Goal: Download file/media

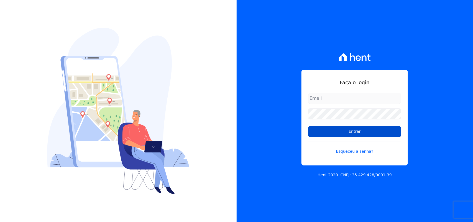
type input "[PERSON_NAME][EMAIL_ADDRESS][PERSON_NAME][DOMAIN_NAME]"
click at [359, 129] on input "Entrar" at bounding box center [354, 131] width 93 height 11
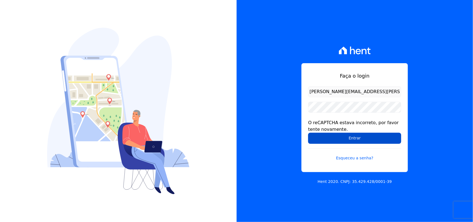
click at [390, 141] on input "Entrar" at bounding box center [354, 138] width 93 height 11
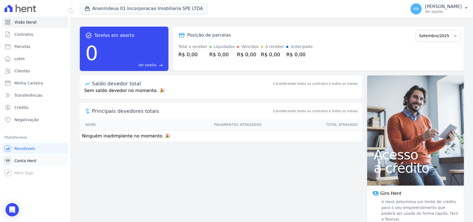
click at [29, 162] on span "Conta Hent" at bounding box center [25, 161] width 22 height 6
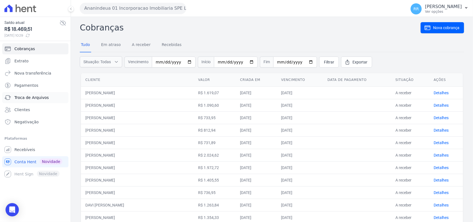
click at [49, 100] on link "Troca de Arquivos" at bounding box center [35, 97] width 66 height 11
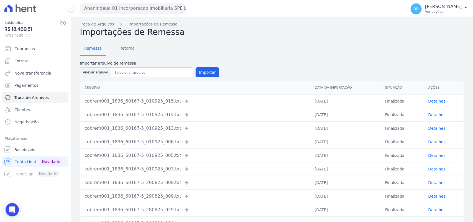
click at [133, 6] on button "Ananindeua 01 Incorporacao Imobiliaria SPE LTDA" at bounding box center [133, 8] width 106 height 11
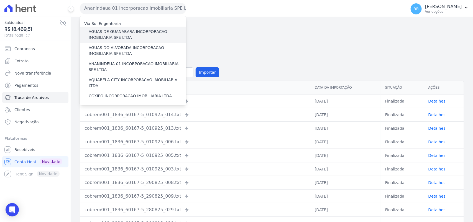
click at [115, 36] on label "AGUAS DE GUANABARA INCORPORACAO IMOBILIARIA SPE LTDA" at bounding box center [138, 35] width 98 height 12
click at [0, 0] on input "AGUAS DE GUANABARA INCORPORACAO IMOBILIARIA SPE LTDA" at bounding box center [0, 0] width 0 height 0
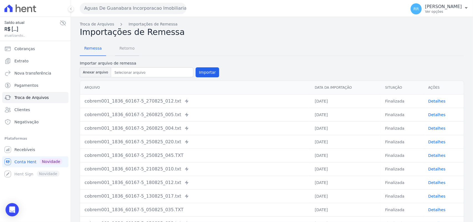
click at [120, 46] on span "Retorno" at bounding box center [127, 48] width 22 height 11
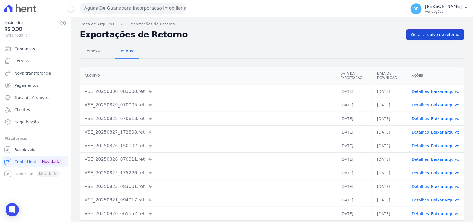
click at [441, 38] on link "Gerar arquivo de retorno" at bounding box center [436, 34] width 58 height 11
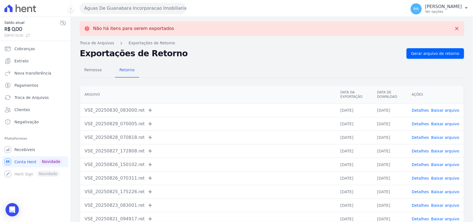
click at [141, 12] on button "Aguas De Guanabara Incorporacao Imobiliaria SPE LTDA" at bounding box center [133, 8] width 106 height 11
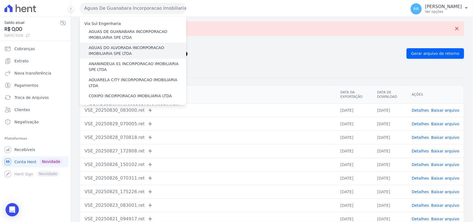
click at [114, 50] on label "AGUAS DO ALVORADA INCORPORACAO IMOBILIARIA SPE LTDA" at bounding box center [138, 51] width 98 height 12
click at [0, 0] on input "AGUAS DO ALVORADA INCORPORACAO IMOBILIARIA SPE LTDA" at bounding box center [0, 0] width 0 height 0
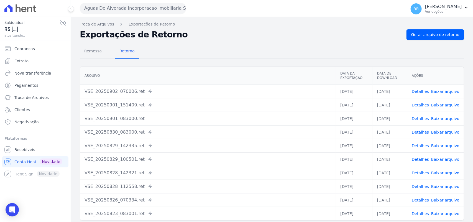
click at [437, 42] on div "Remessa Retorno [GEOGRAPHIC_DATA] Data da Exportação Data de Download Ações VSE…" at bounding box center [272, 140] width 385 height 201
click at [438, 37] on span "Gerar arquivo de retorno" at bounding box center [436, 35] width 48 height 6
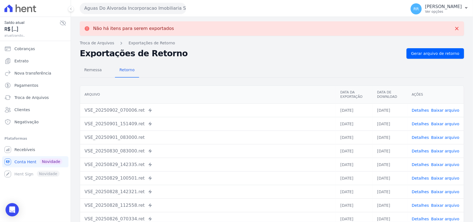
click at [150, 12] on button "Aguas Do Alvorada Incorporacao Imobiliaria SPE LTDA" at bounding box center [133, 8] width 106 height 11
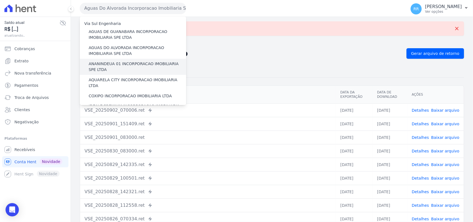
click at [118, 64] on label "ANANINDEUA 01 INCORPORACAO IMOBILIARIA SPE LTDA" at bounding box center [138, 67] width 98 height 12
click at [0, 0] on input "ANANINDEUA 01 INCORPORACAO IMOBILIARIA SPE LTDA" at bounding box center [0, 0] width 0 height 0
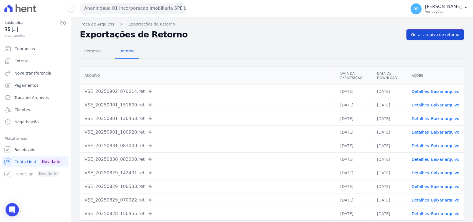
click at [417, 30] on link "Gerar arquivo de retorno" at bounding box center [436, 34] width 58 height 11
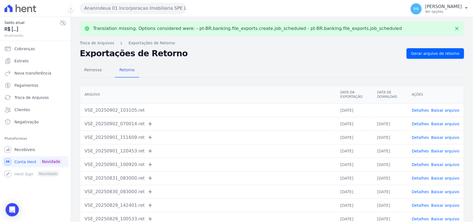
click at [442, 112] on link "Baixar arquivo" at bounding box center [446, 110] width 28 height 4
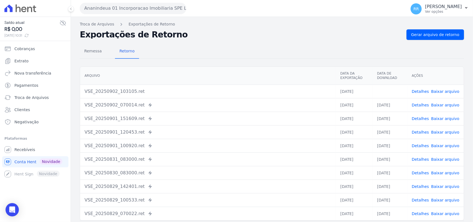
click at [271, 47] on div "Remessa Retorno" at bounding box center [272, 51] width 385 height 14
click at [106, 9] on button "Ananindeua 01 Incorporacao Imobiliaria SPE LTDA" at bounding box center [133, 8] width 106 height 11
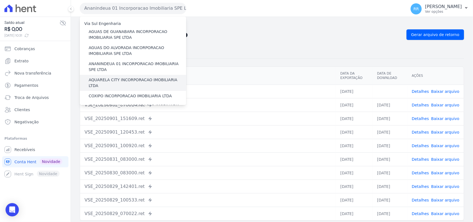
click at [108, 77] on div "AQUARELA CITY INCORPORACAO IMOBILIARIA LTDA" at bounding box center [133, 83] width 106 height 16
click at [108, 79] on label "AQUARELA CITY INCORPORACAO IMOBILIARIA LTDA" at bounding box center [138, 83] width 98 height 12
click at [0, 0] on input "AQUARELA CITY INCORPORACAO IMOBILIARIA LTDA" at bounding box center [0, 0] width 0 height 0
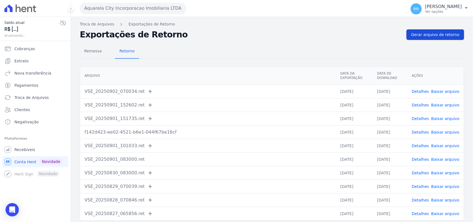
click at [439, 31] on link "Gerar arquivo de retorno" at bounding box center [436, 34] width 58 height 11
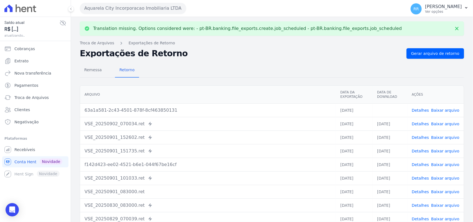
click at [444, 112] on link "Baixar arquivo" at bounding box center [446, 110] width 28 height 4
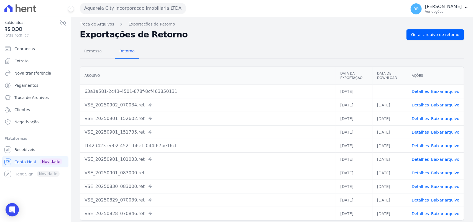
click at [282, 47] on div "Remessa Retorno" at bounding box center [272, 51] width 385 height 14
click at [132, 3] on button "Aquarela City Incorporacao Imobiliaria LTDA" at bounding box center [133, 8] width 106 height 11
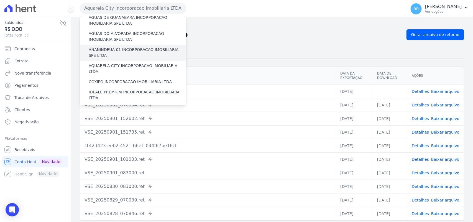
scroll to position [23, 0]
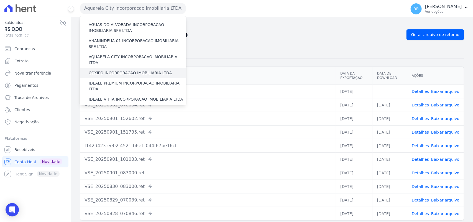
click at [110, 70] on label "COXIPO INCORPORACAO IMOBILIARIA LTDA" at bounding box center [130, 73] width 83 height 6
click at [0, 0] on input "COXIPO INCORPORACAO IMOBILIARIA LTDA" at bounding box center [0, 0] width 0 height 0
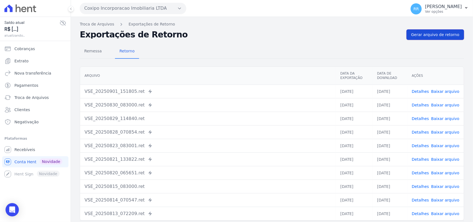
click at [430, 37] on span "Gerar arquivo de retorno" at bounding box center [436, 35] width 48 height 6
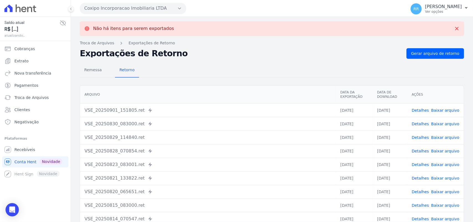
click at [119, 10] on button "Coxipo Incorporacao Imobiliaria LTDA" at bounding box center [133, 8] width 106 height 11
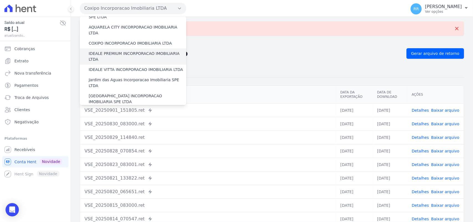
scroll to position [58, 0]
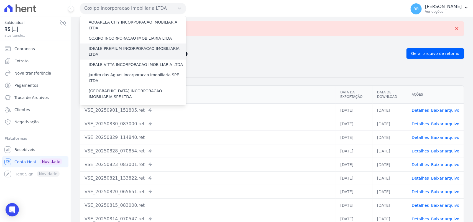
click at [116, 49] on label "IDEALE PREMIUM INCORPORACAO IMOBILIARIA LTDA" at bounding box center [138, 52] width 98 height 12
click at [0, 0] on input "IDEALE PREMIUM INCORPORACAO IMOBILIARIA LTDA" at bounding box center [0, 0] width 0 height 0
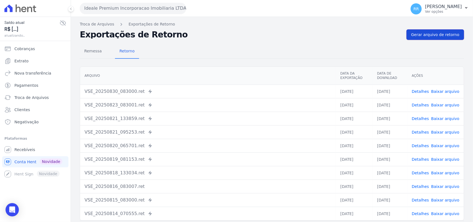
click at [433, 34] on span "Gerar arquivo de retorno" at bounding box center [436, 35] width 48 height 6
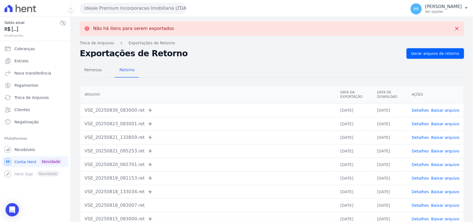
click at [106, 6] on button "Ideale Premium Incorporacao Imobiliaria LTDA" at bounding box center [133, 8] width 106 height 11
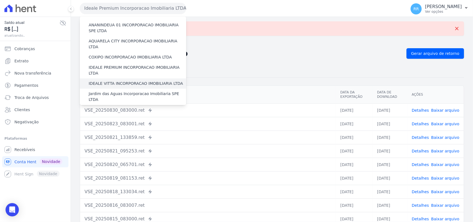
scroll to position [46, 0]
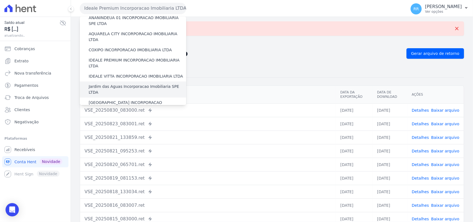
click at [103, 84] on label "Jardim das Aguas Incorporacao Imobiliaria SPE LTDA" at bounding box center [138, 90] width 98 height 12
click at [0, 0] on input "Jardim das Aguas Incorporacao Imobiliaria SPE LTDA" at bounding box center [0, 0] width 0 height 0
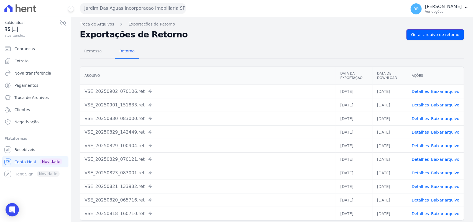
click at [434, 37] on span "Gerar arquivo de retorno" at bounding box center [436, 35] width 48 height 6
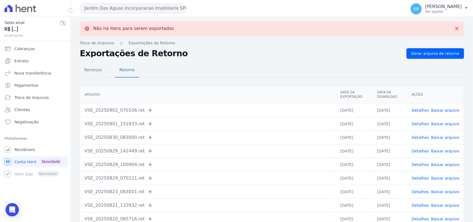
click at [142, 11] on button "Jardim Das Aguas Incorporacao Imobiliaria SPE LTDA" at bounding box center [133, 8] width 106 height 11
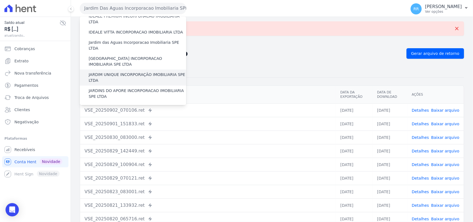
scroll to position [92, 0]
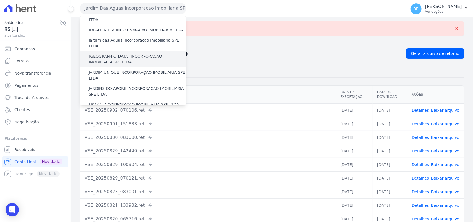
click at [120, 54] on label "[GEOGRAPHIC_DATA] INCORPORACAO IMOBILIARIA SPE LTDA" at bounding box center [138, 60] width 98 height 12
click at [0, 0] on input "[GEOGRAPHIC_DATA] INCORPORACAO IMOBILIARIA SPE LTDA" at bounding box center [0, 0] width 0 height 0
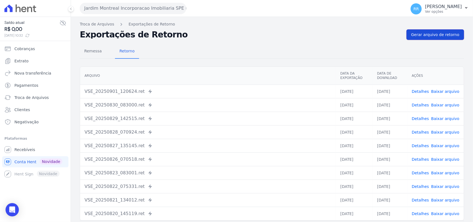
click at [447, 33] on span "Gerar arquivo de retorno" at bounding box center [436, 35] width 48 height 6
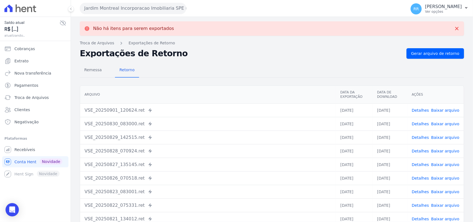
click at [143, 15] on div "Jardim Montreal Incorporacao Imobiliaria SPE LTDA Via Sul Engenharia AGUAS DE […" at bounding box center [242, 8] width 324 height 17
click at [148, 14] on div "Jardim Montreal Incorporacao Imobiliaria SPE LTDA Via Sul Engenharia AGUAS DE […" at bounding box center [242, 8] width 324 height 17
click at [157, 13] on button "Jardim Montreal Incorporacao Imobiliaria SPE LTDA" at bounding box center [133, 8] width 106 height 11
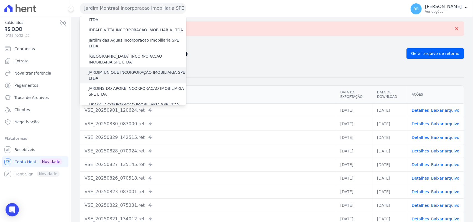
click at [117, 70] on label "JARDIM UNIQUE INCORPORAÇÃO IMOBILIARIA SPE LTDA" at bounding box center [138, 76] width 98 height 12
click at [0, 0] on input "JARDIM UNIQUE INCORPORAÇÃO IMOBILIARIA SPE LTDA" at bounding box center [0, 0] width 0 height 0
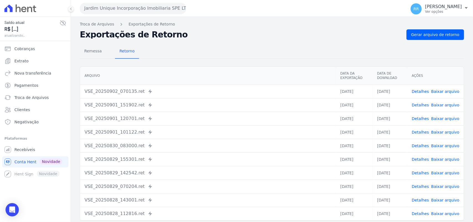
click at [436, 40] on div "Remessa Retorno [GEOGRAPHIC_DATA] Data da Exportação Data de Download Ações VSE…" at bounding box center [272, 140] width 385 height 201
click at [440, 39] on link "Gerar arquivo de retorno" at bounding box center [436, 34] width 58 height 11
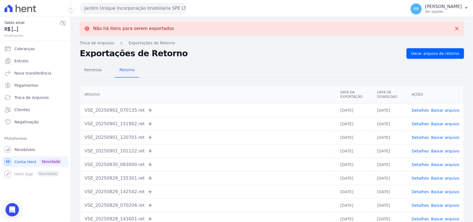
click at [172, 21] on div "Não há itens para serem exportados" at bounding box center [272, 28] width 385 height 14
click at [167, 9] on button "Jardim Unique Incorporação Imobiliaria SPE LTDA" at bounding box center [133, 8] width 106 height 11
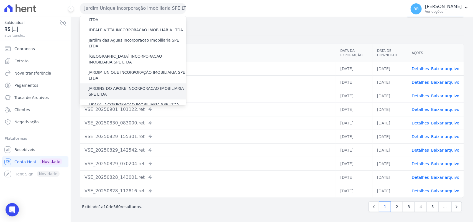
click at [131, 86] on label "JARDINS DO APORE INCORPORACAO IMOBILIARIA SPE LTDA" at bounding box center [138, 92] width 98 height 12
click at [0, 0] on input "JARDINS DO APORE INCORPORACAO IMOBILIARIA SPE LTDA" at bounding box center [0, 0] width 0 height 0
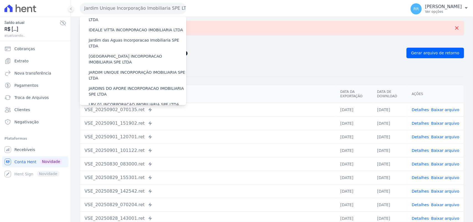
scroll to position [0, 0]
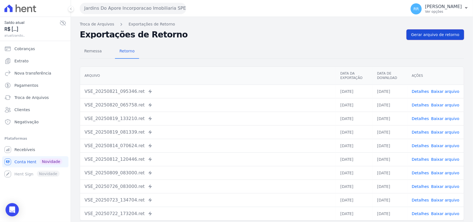
click at [452, 36] on span "Gerar arquivo de retorno" at bounding box center [436, 35] width 48 height 6
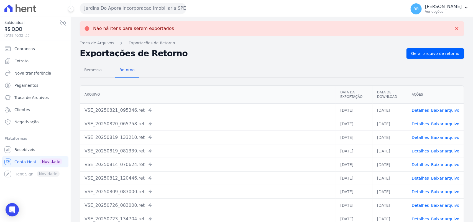
click at [146, 6] on button "Jardins Do Apore Incorporacao Imobiliaria SPE LTDA" at bounding box center [133, 8] width 106 height 11
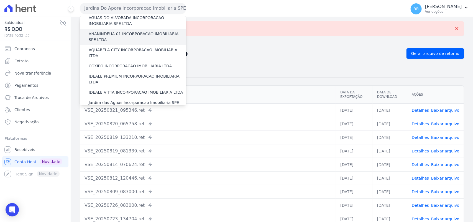
scroll to position [92, 0]
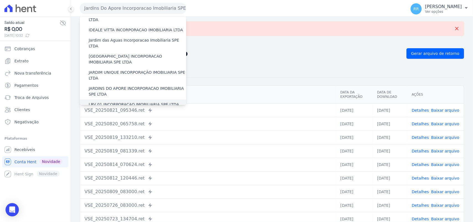
click at [115, 102] on label "LRV 01 INCORPORACAO IMOBILIARIA SPE LTDA" at bounding box center [134, 105] width 90 height 6
click at [0, 0] on input "LRV 01 INCORPORACAO IMOBILIARIA SPE LTDA" at bounding box center [0, 0] width 0 height 0
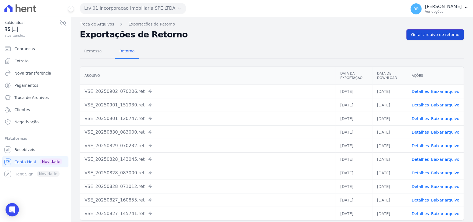
click at [428, 29] on link "Gerar arquivo de retorno" at bounding box center [436, 34] width 58 height 11
click at [428, 30] on link "Gerar arquivo de retorno" at bounding box center [436, 34] width 58 height 11
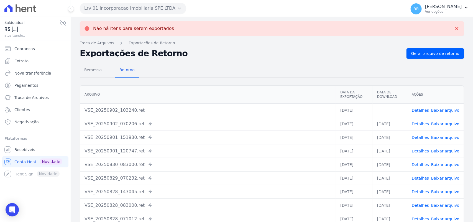
click at [446, 111] on link "Baixar arquivo" at bounding box center [446, 110] width 28 height 4
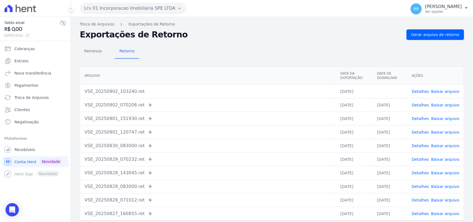
click at [281, 44] on div "Remessa Retorno [GEOGRAPHIC_DATA] Data da Exportação Data de Download Ações VSE…" at bounding box center [272, 140] width 385 height 201
click at [140, 7] on button "Lrv 01 Incorporacao Imobiliaria SPE LTDA" at bounding box center [133, 8] width 106 height 11
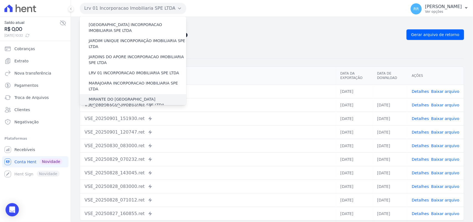
scroll to position [127, 0]
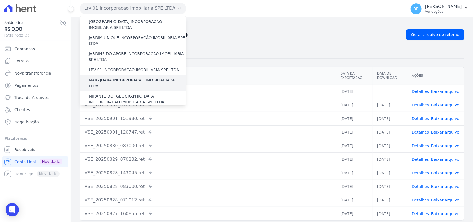
click at [113, 77] on label "MARAJOARA INCORPORACAO IMOBILIARIA SPE LTDA" at bounding box center [138, 83] width 98 height 12
click at [0, 0] on input "MARAJOARA INCORPORACAO IMOBILIARIA SPE LTDA" at bounding box center [0, 0] width 0 height 0
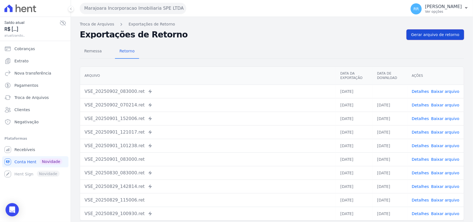
click at [425, 30] on link "Gerar arquivo de retorno" at bounding box center [436, 34] width 58 height 11
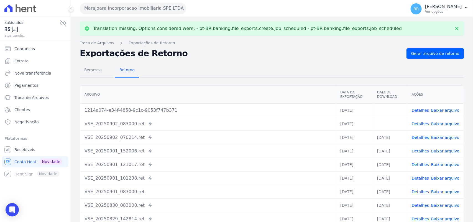
click at [428, 125] on div "Detalhes Baixar arquivo" at bounding box center [436, 124] width 48 height 6
click at [438, 122] on link "Baixar arquivo" at bounding box center [446, 124] width 28 height 4
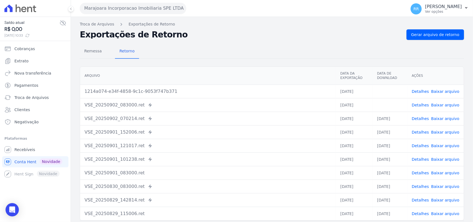
click at [440, 90] on link "Baixar arquivo" at bounding box center [446, 91] width 28 height 4
click at [221, 60] on div "Remessa Retorno [GEOGRAPHIC_DATA] Data da Exportação Data de Download Ações 121…" at bounding box center [272, 140] width 385 height 201
click at [92, 11] on button "Marajoara Incorporacao Imobiliaria SPE LTDA" at bounding box center [133, 8] width 106 height 11
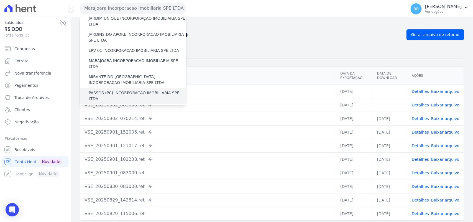
scroll to position [150, 0]
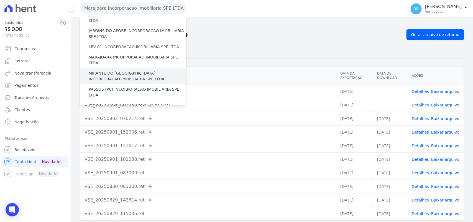
click at [118, 70] on label "MIRANTE DO [GEOGRAPHIC_DATA] INCORPORACAO IMOBILIARIA SPE LTDA" at bounding box center [138, 76] width 98 height 12
click at [0, 0] on input "MIRANTE DO [GEOGRAPHIC_DATA] INCORPORACAO IMOBILIARIA SPE LTDA" at bounding box center [0, 0] width 0 height 0
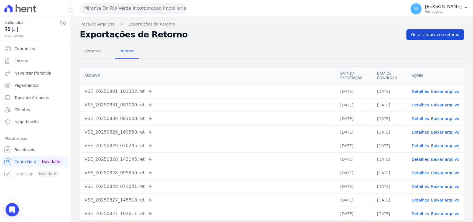
click at [432, 33] on span "Gerar arquivo de retorno" at bounding box center [436, 35] width 48 height 6
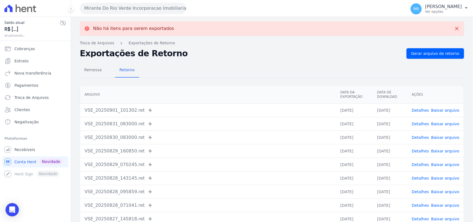
click at [94, 7] on button "Mirante Do Rio Verde Incorporacao Imobiliaria SPE LTDA" at bounding box center [133, 8] width 106 height 11
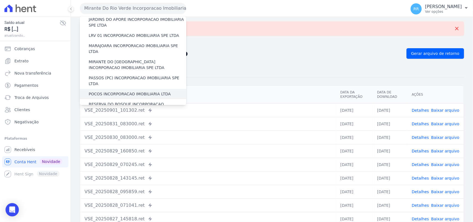
scroll to position [162, 0]
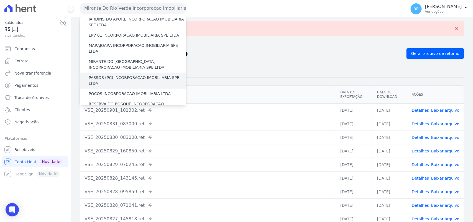
click at [118, 75] on label "PASSOS (PC) INCORPORACAO IMOBILIARIA SPE LTDA" at bounding box center [138, 81] width 98 height 12
click at [0, 0] on input "PASSOS (PC) INCORPORACAO IMOBILIARIA SPE LTDA" at bounding box center [0, 0] width 0 height 0
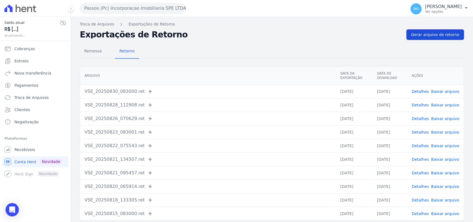
click at [441, 39] on link "Gerar arquivo de retorno" at bounding box center [436, 34] width 58 height 11
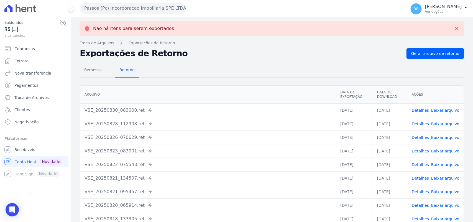
click at [178, 11] on button "Passos (Pc) Incorporacao Imobiliaria SPE LTDA" at bounding box center [133, 8] width 106 height 11
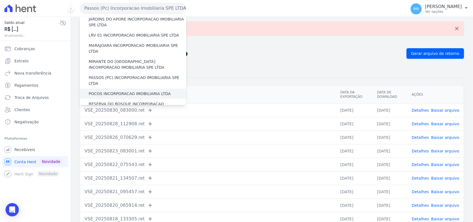
click at [113, 91] on label "POCOS INCORPORACAO IMOBILIARIA LTDA" at bounding box center [130, 94] width 82 height 6
click at [0, 0] on input "POCOS INCORPORACAO IMOBILIARIA LTDA" at bounding box center [0, 0] width 0 height 0
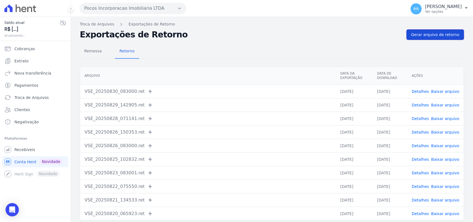
click at [439, 38] on link "Gerar arquivo de retorno" at bounding box center [436, 34] width 58 height 11
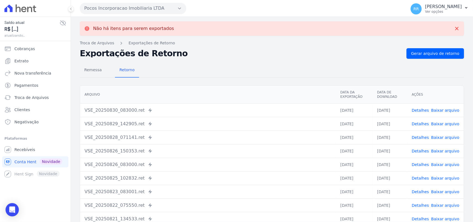
click at [150, 10] on button "Pocos Incorporacao Imobiliaria LTDA" at bounding box center [133, 8] width 106 height 11
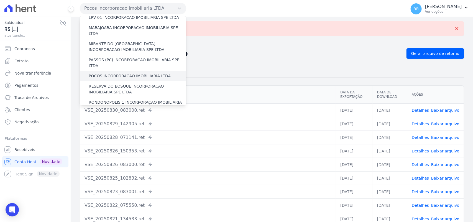
scroll to position [185, 0]
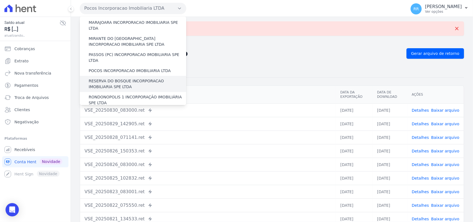
click at [107, 78] on label "RESERVA DO BOSQUE INCORPORACAO IMOBILIARIA SPE LTDA" at bounding box center [138, 84] width 98 height 12
click at [0, 0] on input "RESERVA DO BOSQUE INCORPORACAO IMOBILIARIA SPE LTDA" at bounding box center [0, 0] width 0 height 0
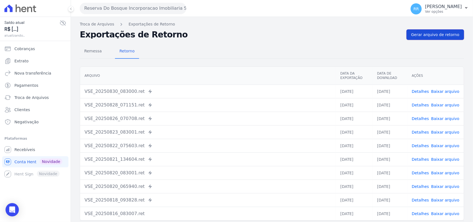
click at [429, 37] on span "Gerar arquivo de retorno" at bounding box center [436, 35] width 48 height 6
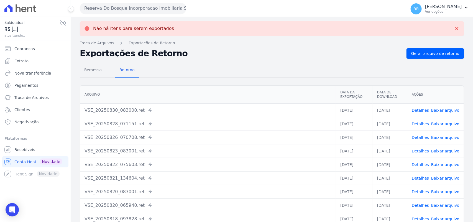
click at [132, 12] on button "Reserva Do Bosque Incorporacao Imobiliaria SPE LTDA" at bounding box center [133, 8] width 106 height 11
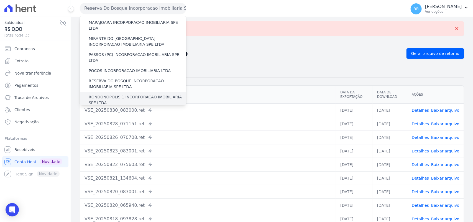
click at [115, 94] on label "RONDONOPOLIS 1 INCORPORAÇÃO IMOBILIÁRIA SPE LTDA" at bounding box center [138, 100] width 98 height 12
click at [0, 0] on input "RONDONOPOLIS 1 INCORPORAÇÃO IMOBILIÁRIA SPE LTDA" at bounding box center [0, 0] width 0 height 0
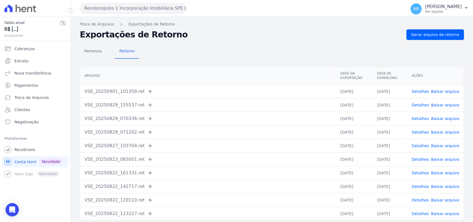
click at [437, 41] on div "Remessa Retorno [GEOGRAPHIC_DATA] Data da Exportação Data de Download Ações VSE…" at bounding box center [272, 140] width 385 height 201
click at [442, 33] on span "Gerar arquivo de retorno" at bounding box center [436, 35] width 48 height 6
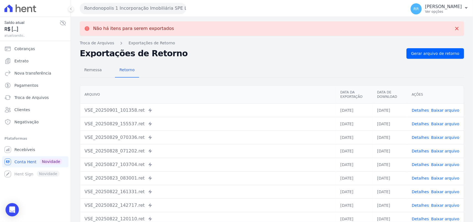
click at [130, 14] on div "Rondonopolis 1 Incorporação Imobiliária SPE LTDA Via Sul Engenharia AGUAS DE [G…" at bounding box center [242, 8] width 324 height 17
drag, startPoint x: 138, startPoint y: 12, endPoint x: 142, endPoint y: 46, distance: 33.6
click at [138, 12] on button "Rondonopolis 1 Incorporação Imobiliária SPE LTDA" at bounding box center [133, 8] width 106 height 11
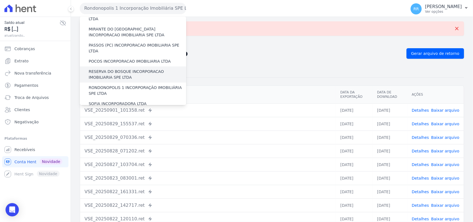
scroll to position [196, 0]
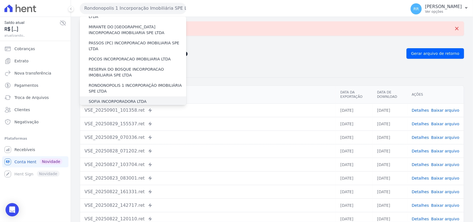
click at [128, 99] on label "SOFIA INCORPORADORA LTDA" at bounding box center [118, 102] width 58 height 6
click at [0, 0] on input "SOFIA INCORPORADORA LTDA" at bounding box center [0, 0] width 0 height 0
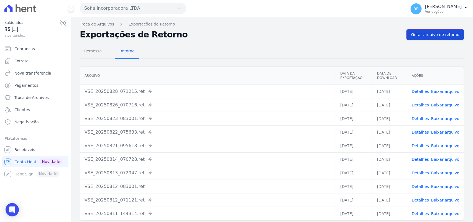
click at [430, 37] on span "Gerar arquivo de retorno" at bounding box center [436, 35] width 48 height 6
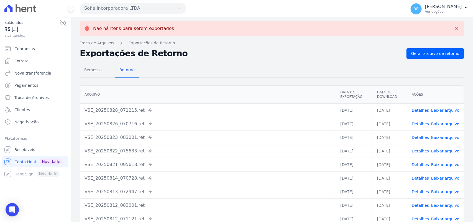
drag, startPoint x: 113, startPoint y: 11, endPoint x: 125, endPoint y: 33, distance: 25.3
click at [113, 11] on button "Sofia Incorporadora LTDA" at bounding box center [133, 8] width 106 height 11
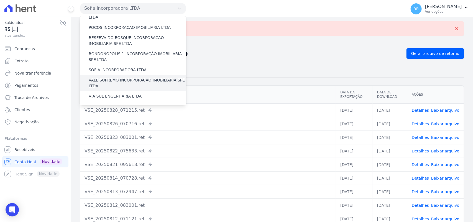
scroll to position [231, 0]
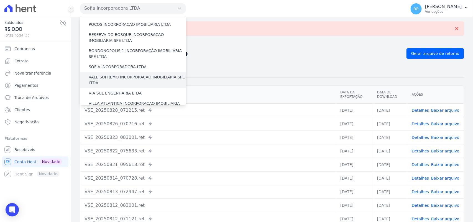
click at [116, 74] on label "VALE SUPREMO INCORPORACAO IMOBILIARIA SPE LTDA" at bounding box center [138, 80] width 98 height 12
click at [0, 0] on input "VALE SUPREMO INCORPORACAO IMOBILIARIA SPE LTDA" at bounding box center [0, 0] width 0 height 0
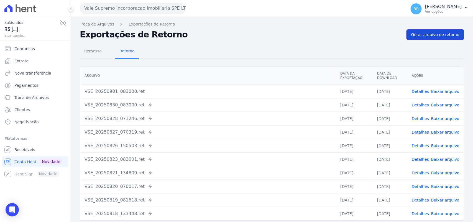
click at [422, 38] on link "Gerar arquivo de retorno" at bounding box center [436, 34] width 58 height 11
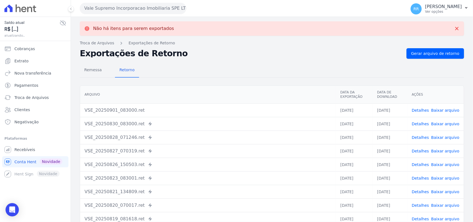
click at [113, 8] on button "Vale Supremo Incorporacao Imobiliaria SPE LTDA" at bounding box center [133, 8] width 106 height 11
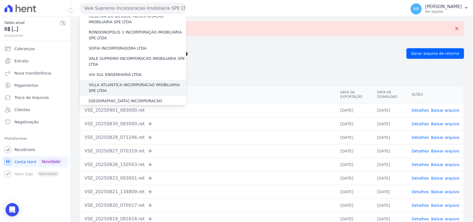
scroll to position [253, 0]
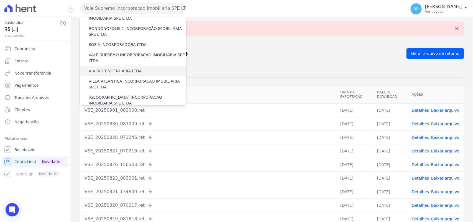
click at [125, 68] on label "VIA SUL ENGENHARIA LTDA" at bounding box center [115, 71] width 53 height 6
click at [0, 0] on input "VIA SUL ENGENHARIA LTDA" at bounding box center [0, 0] width 0 height 0
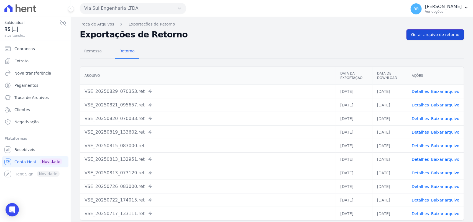
click at [435, 36] on span "Gerar arquivo de retorno" at bounding box center [436, 35] width 48 height 6
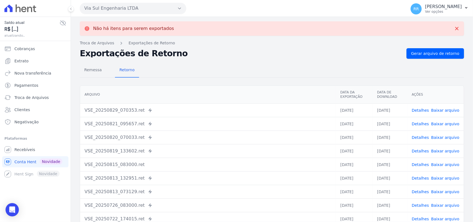
click at [132, 11] on button "Via Sul Engenharia LTDA" at bounding box center [133, 8] width 106 height 11
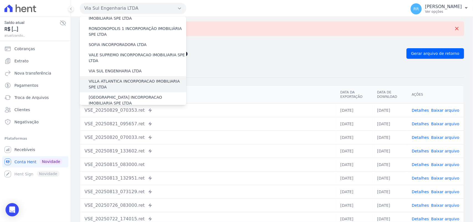
click at [116, 78] on label "VILLA ATLANTICA INCORPORACAO IMOBILIARIA SPE LTDA" at bounding box center [138, 84] width 98 height 12
click at [0, 0] on input "VILLA ATLANTICA INCORPORACAO IMOBILIARIA SPE LTDA" at bounding box center [0, 0] width 0 height 0
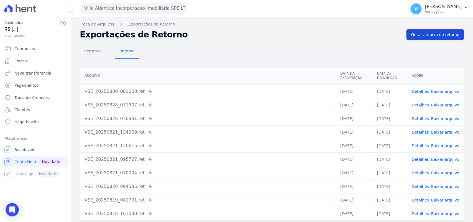
click at [429, 37] on span "Gerar arquivo de retorno" at bounding box center [436, 35] width 48 height 6
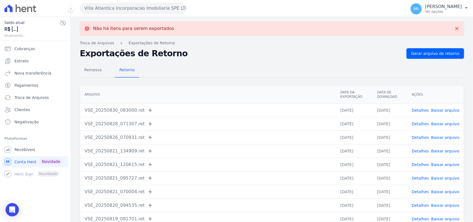
click at [108, 6] on button "Villa Atlantica Incorporacao Imobiliaria SPE LTDA" at bounding box center [133, 8] width 106 height 11
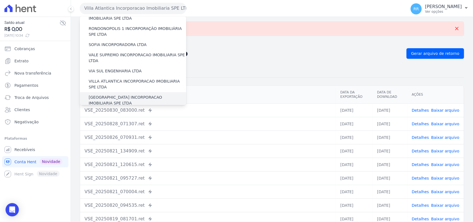
click at [121, 92] on div "[GEOGRAPHIC_DATA] INCORPORACAO IMOBILIARIA SPE LTDA" at bounding box center [133, 100] width 106 height 16
click at [119, 95] on label "[GEOGRAPHIC_DATA] INCORPORACAO IMOBILIARIA SPE LTDA" at bounding box center [138, 101] width 98 height 12
click at [0, 0] on input "[GEOGRAPHIC_DATA] INCORPORACAO IMOBILIARIA SPE LTDA" at bounding box center [0, 0] width 0 height 0
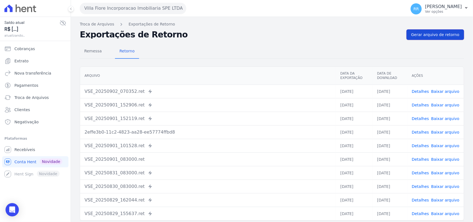
click at [435, 31] on link "Gerar arquivo de retorno" at bounding box center [436, 34] width 58 height 11
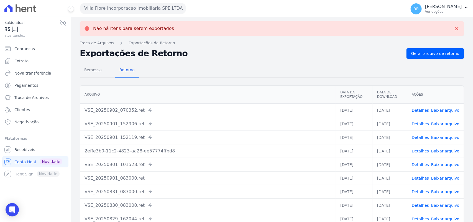
click at [171, 7] on button "Villa Fiore Incorporacao Imobiliaria SPE LTDA" at bounding box center [133, 8] width 106 height 11
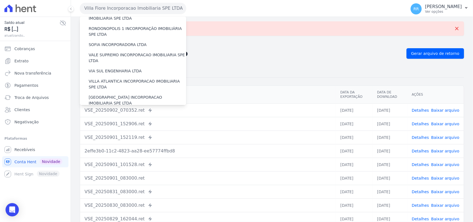
click at [141, 111] on label "VILLA TROPICAL INCORPORAÇÃO IMOBILIÁRIA SPE LTDA" at bounding box center [138, 117] width 98 height 12
click at [0, 0] on input "VILLA TROPICAL INCORPORAÇÃO IMOBILIÁRIA SPE LTDA" at bounding box center [0, 0] width 0 height 0
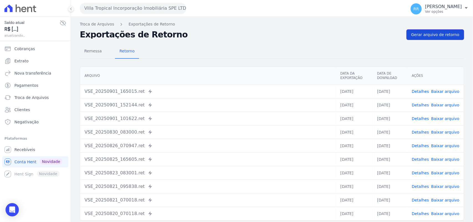
click at [447, 35] on span "Gerar arquivo de retorno" at bounding box center [436, 35] width 48 height 6
click at [300, 61] on div "Remessa Retorno [GEOGRAPHIC_DATA] Data da Exportação Data de Download Ações VSE…" at bounding box center [272, 140] width 385 height 201
